Goal: Information Seeking & Learning: Learn about a topic

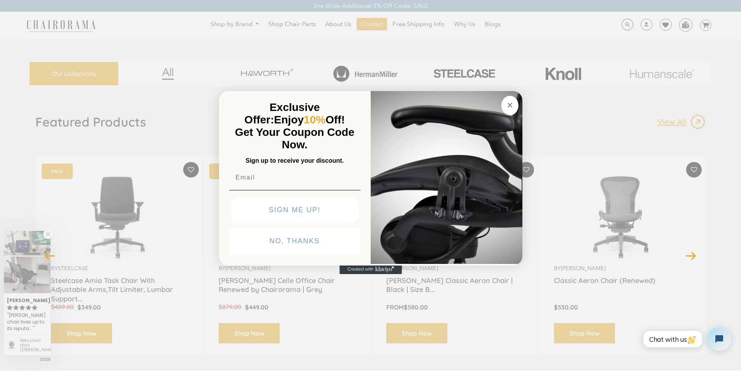
click at [506, 100] on icon "Close dialog" at bounding box center [509, 104] width 9 height 9
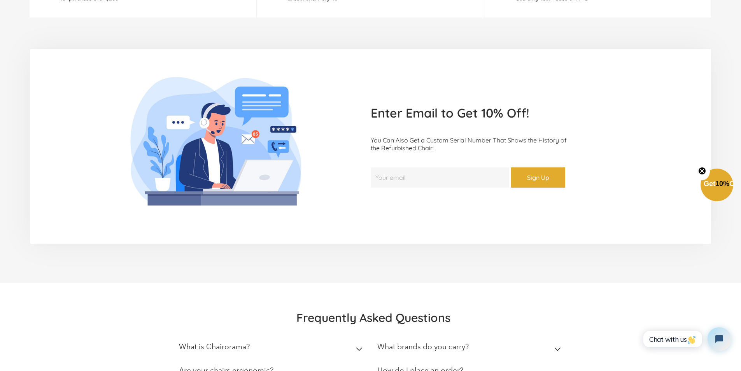
scroll to position [2399, 0]
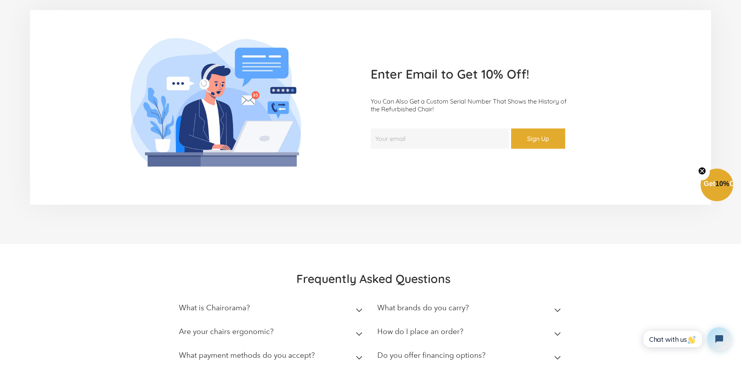
click at [312, 321] on summary "Are your chairs ergonomic?" at bounding box center [272, 333] width 187 height 24
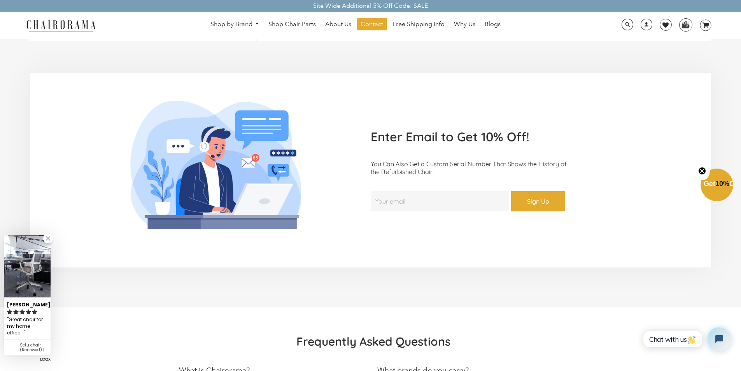
scroll to position [2318, 0]
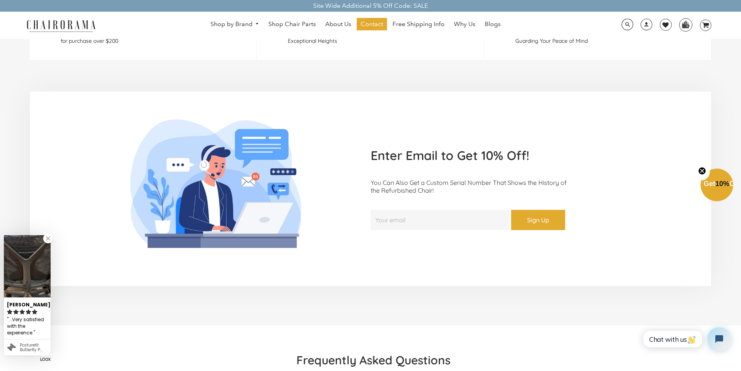
click at [33, 20] on img at bounding box center [61, 26] width 78 height 14
